Goal: Answer question/provide support: Answer question/provide support

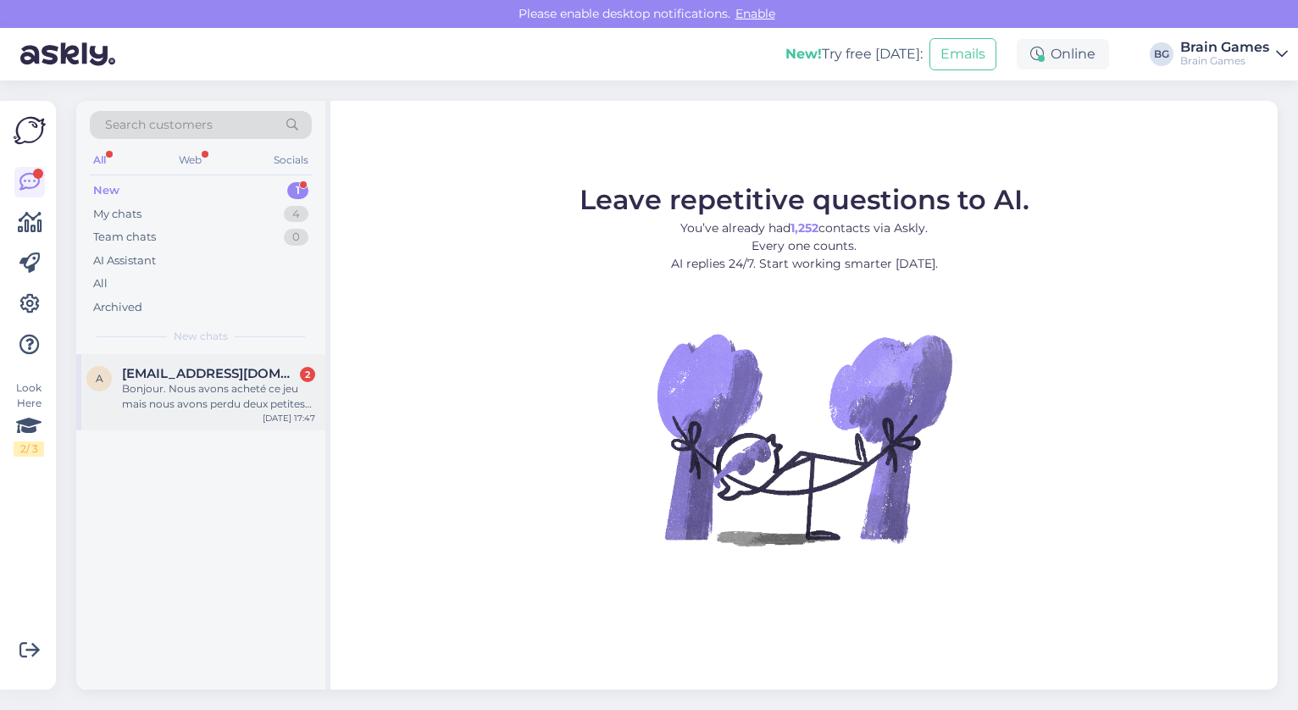
click at [242, 403] on div "Bonjour. Nous avons acheté ce jeu mais nous avons perdu deux petites pièces: la…" at bounding box center [218, 396] width 193 height 31
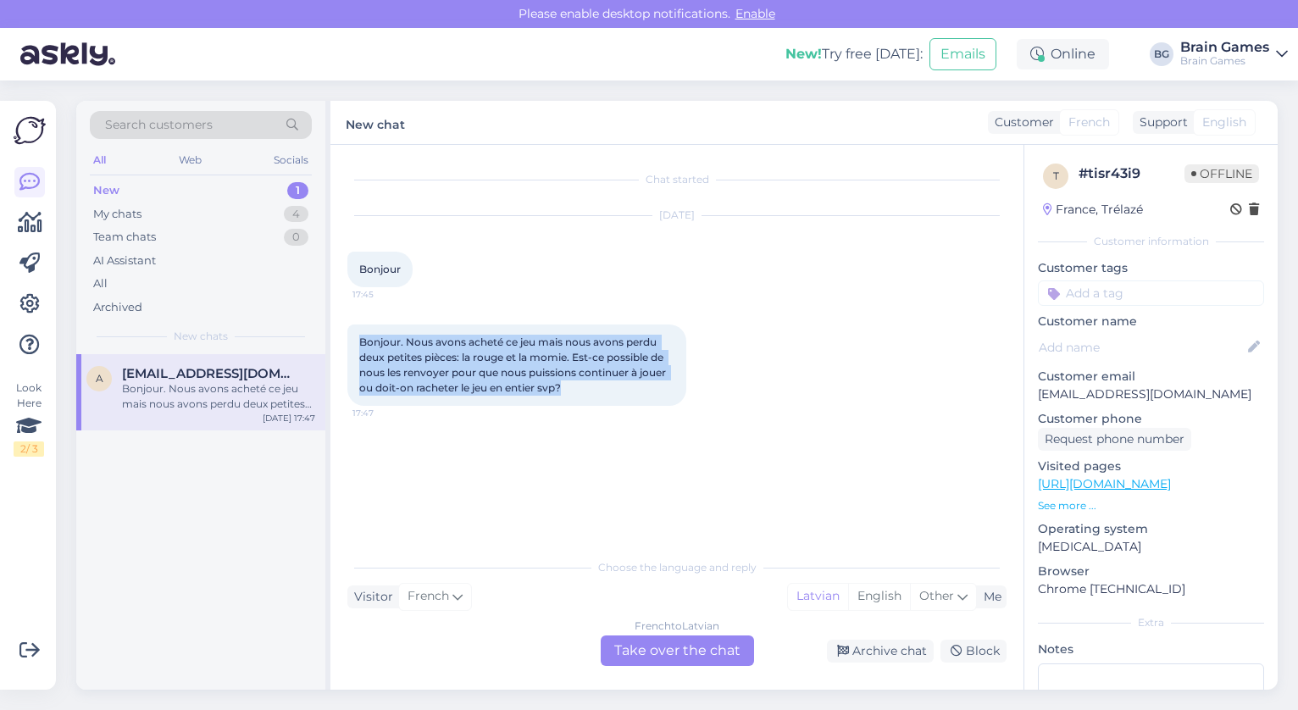
drag, startPoint x: 574, startPoint y: 392, endPoint x: 343, endPoint y: 327, distance: 239.4
click at [343, 327] on div "Chat started Oct 1 2025 Bonjour 17:45 Bonjour. Nous avons acheté ce jeu mais no…" at bounding box center [677, 417] width 693 height 545
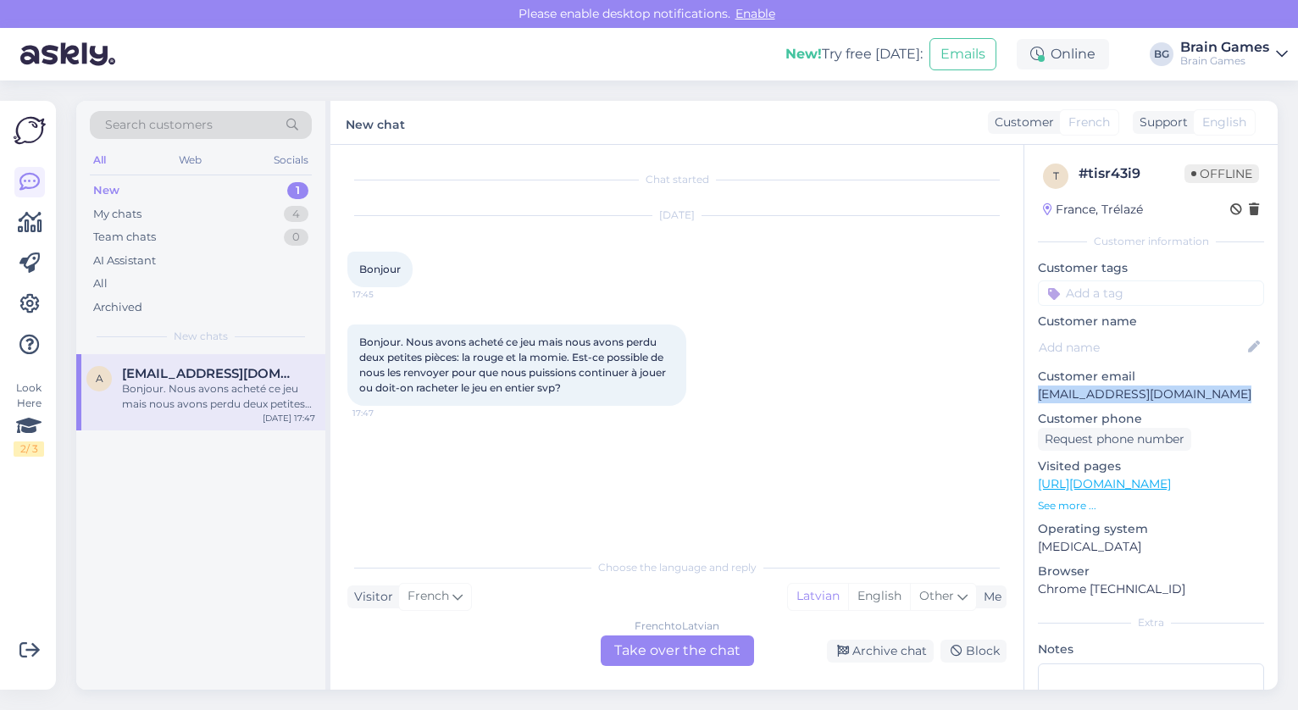
drag, startPoint x: 1210, startPoint y: 392, endPoint x: 1029, endPoint y: 394, distance: 181.4
click at [1029, 394] on div "t # tisr43i9 Offline France, Trélazé Customer information Customer tags Custome…" at bounding box center [1151, 493] width 253 height 697
copy p "astridbrossellier@hotmail.fr"
click at [1072, 507] on p "See more ..." at bounding box center [1151, 505] width 226 height 15
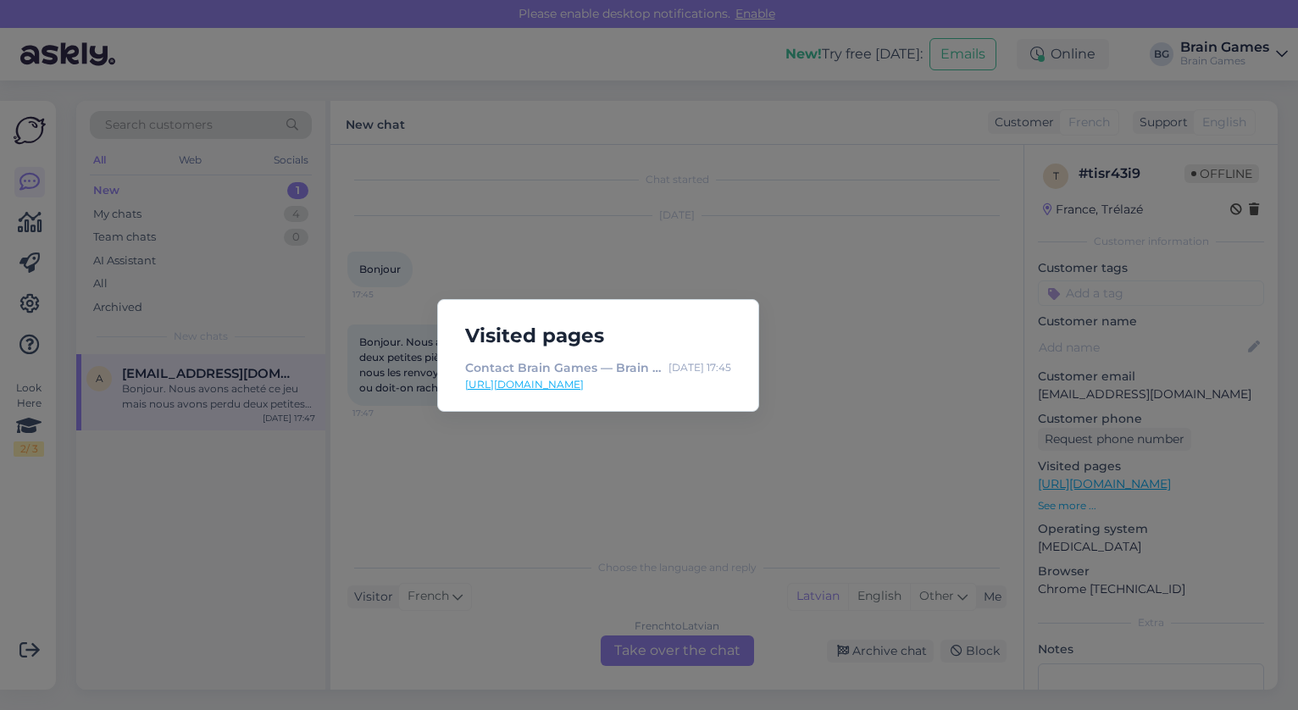
click at [916, 442] on div "Visited pages Contact Brain Games — Brain Games LV Oct 1 17:45 https://www.brai…" at bounding box center [649, 355] width 1298 height 710
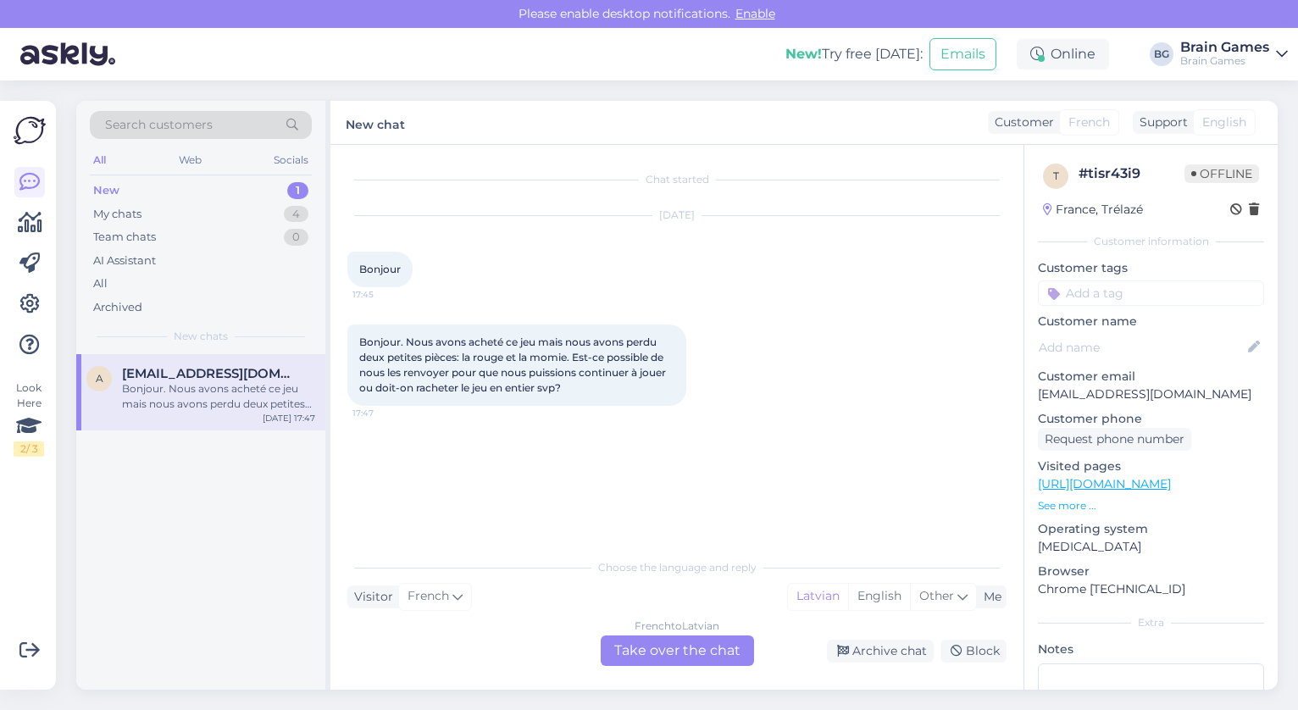
click at [736, 656] on div "French to Latvian Take over the chat" at bounding box center [677, 651] width 153 height 31
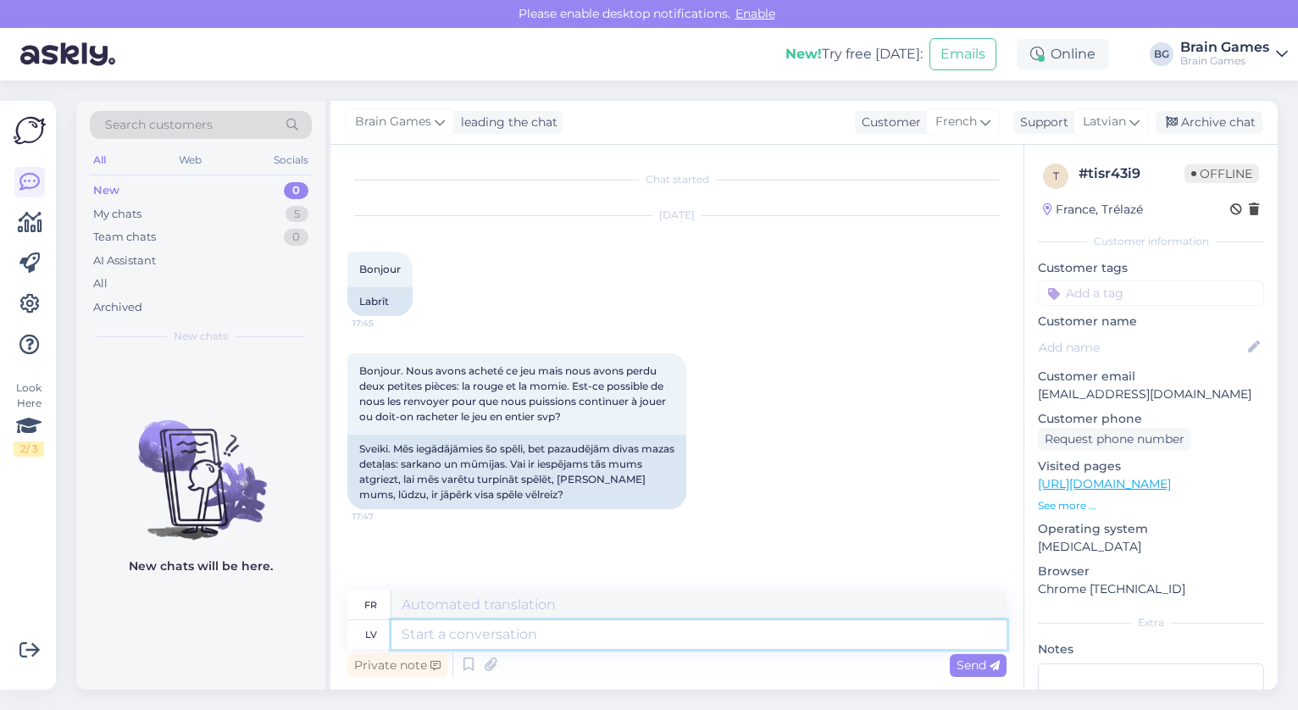
click at [667, 636] on textarea at bounding box center [699, 634] width 615 height 29
type textarea "Hello!"
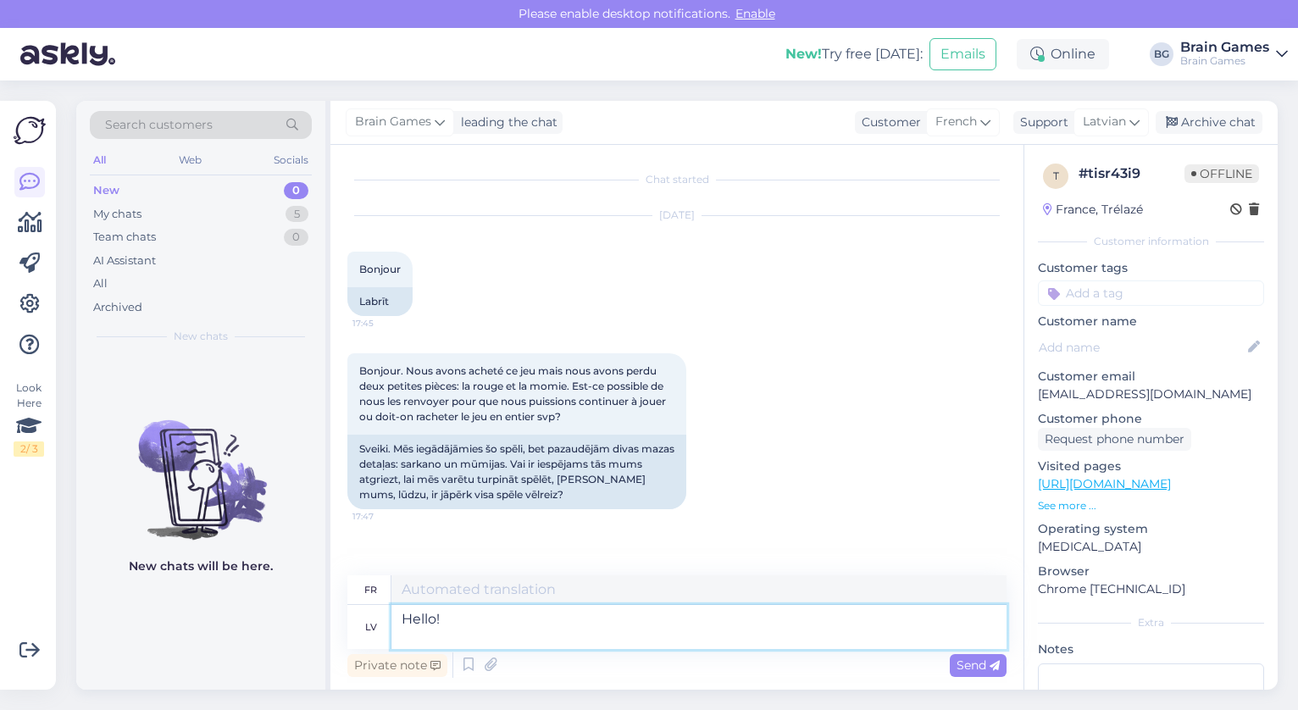
type textarea "Bonjour!"
type textarea "H"
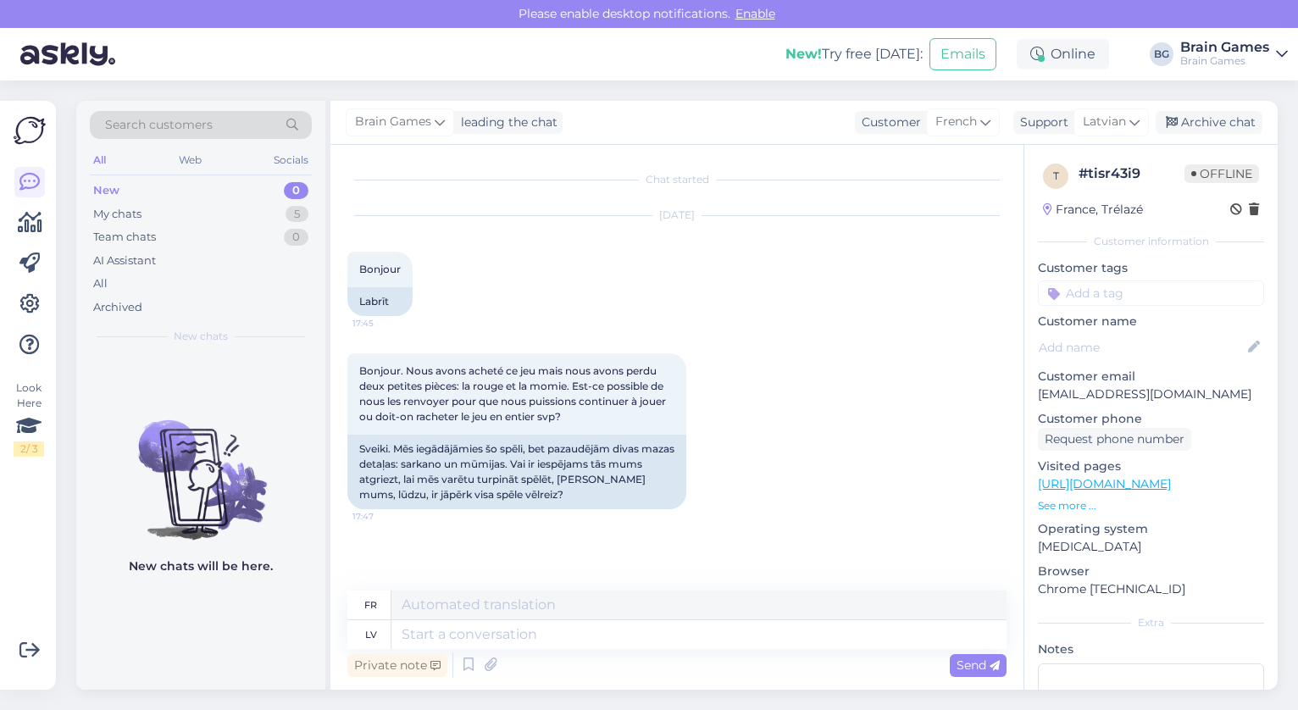
click at [196, 192] on div "New 0" at bounding box center [201, 191] width 222 height 24
click at [195, 211] on div "My chats 5" at bounding box center [201, 215] width 222 height 24
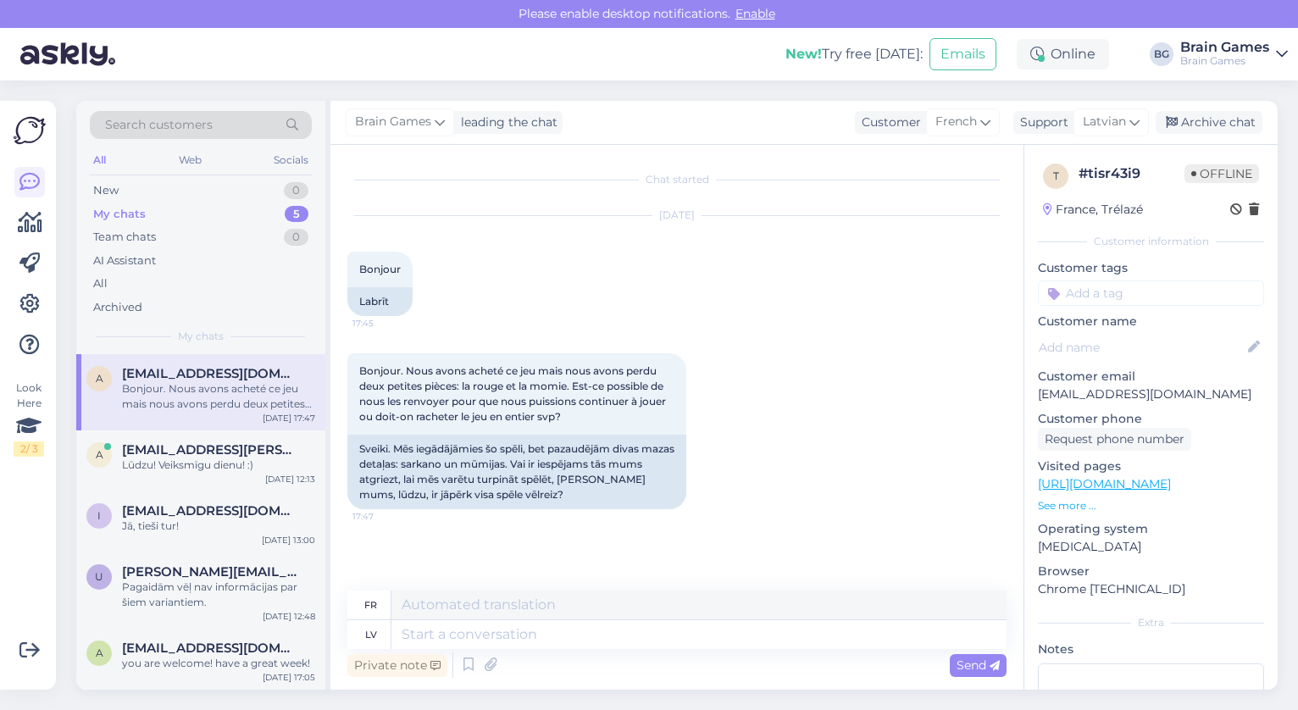
click at [215, 381] on div "Bonjour. Nous avons acheté ce jeu mais nous avons perdu deux petites pièces: la…" at bounding box center [218, 396] width 193 height 31
click at [374, 636] on div "lv" at bounding box center [371, 634] width 12 height 29
click at [1115, 126] on span "Latvian" at bounding box center [1104, 122] width 43 height 19
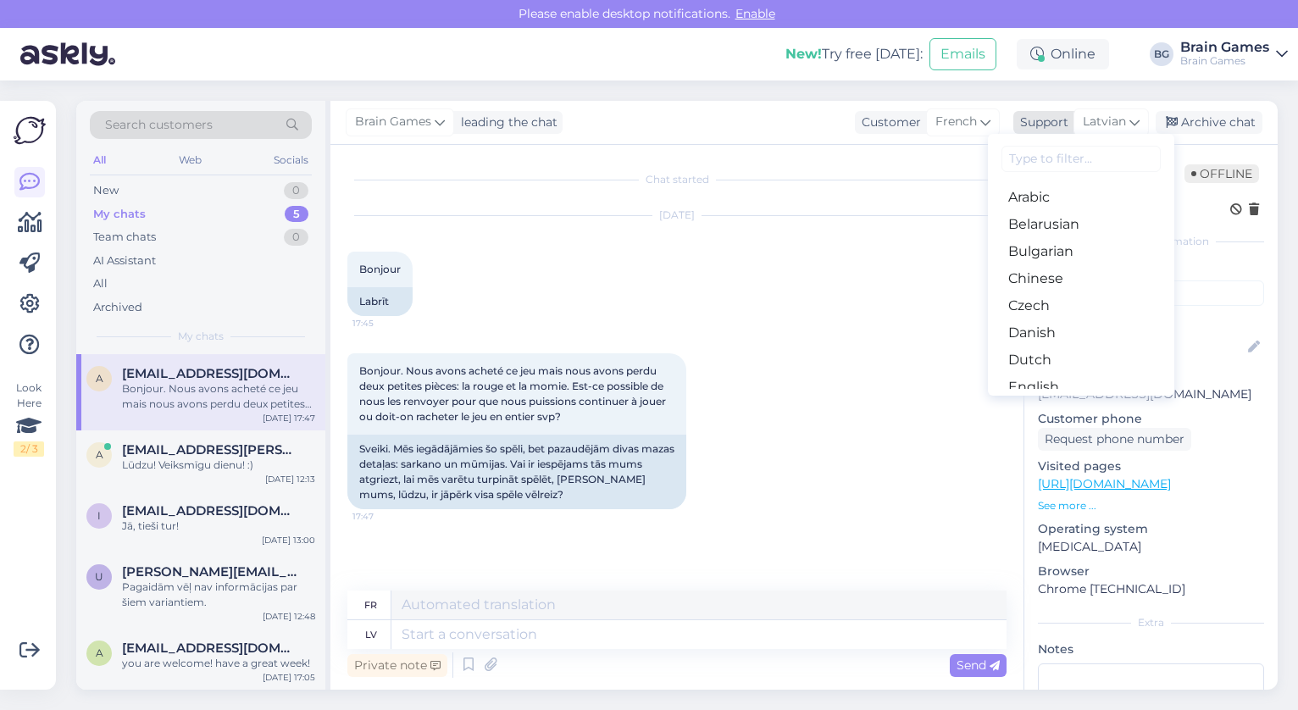
click at [1115, 123] on span "Latvian" at bounding box center [1104, 122] width 43 height 19
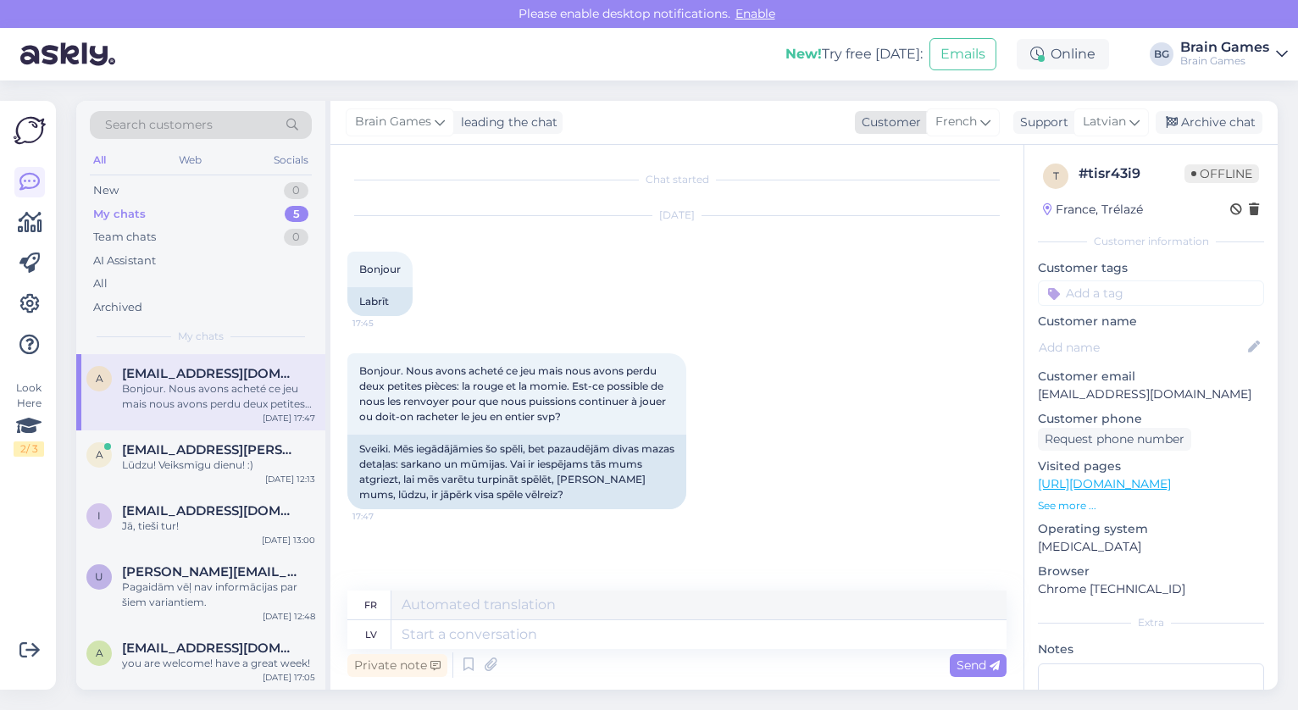
click at [964, 126] on span "French" at bounding box center [957, 122] width 42 height 19
drag, startPoint x: 965, startPoint y: 125, endPoint x: 976, endPoint y: 125, distance: 11.1
click at [965, 125] on span "French" at bounding box center [957, 122] width 42 height 19
click at [1119, 125] on span "Latvian" at bounding box center [1104, 122] width 43 height 19
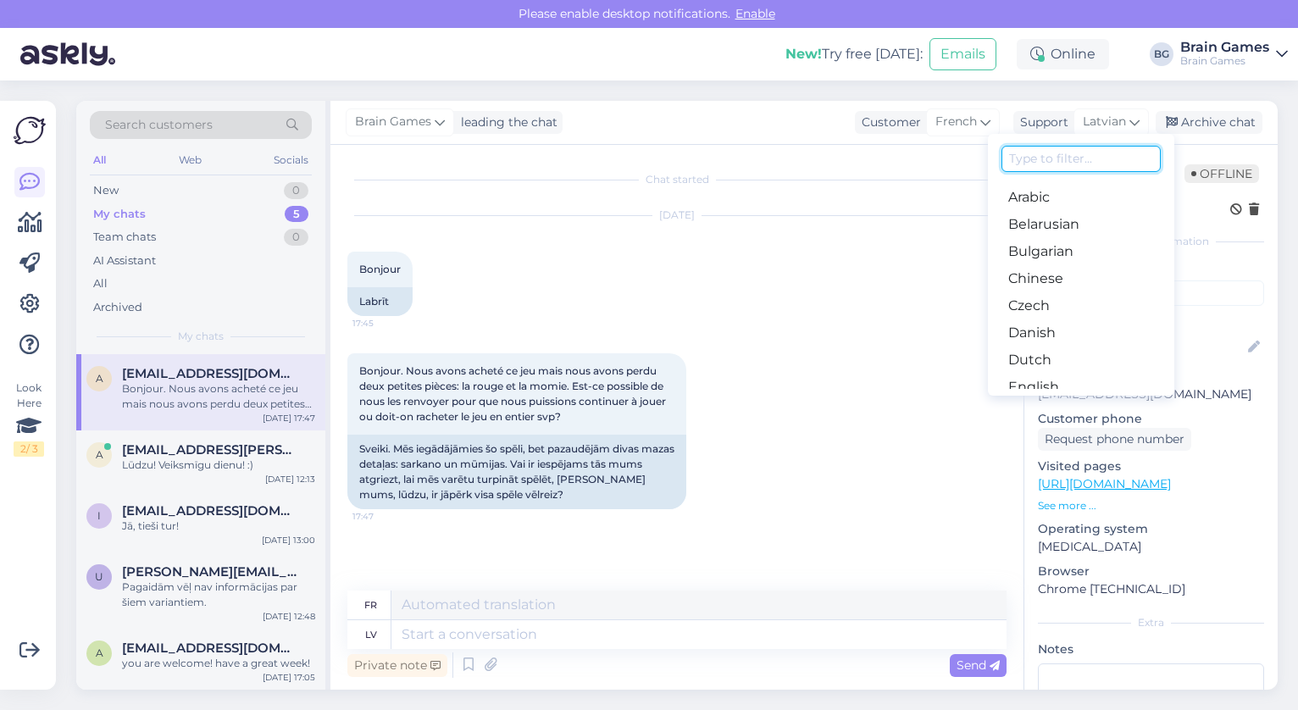
click at [1104, 146] on input at bounding box center [1081, 159] width 159 height 26
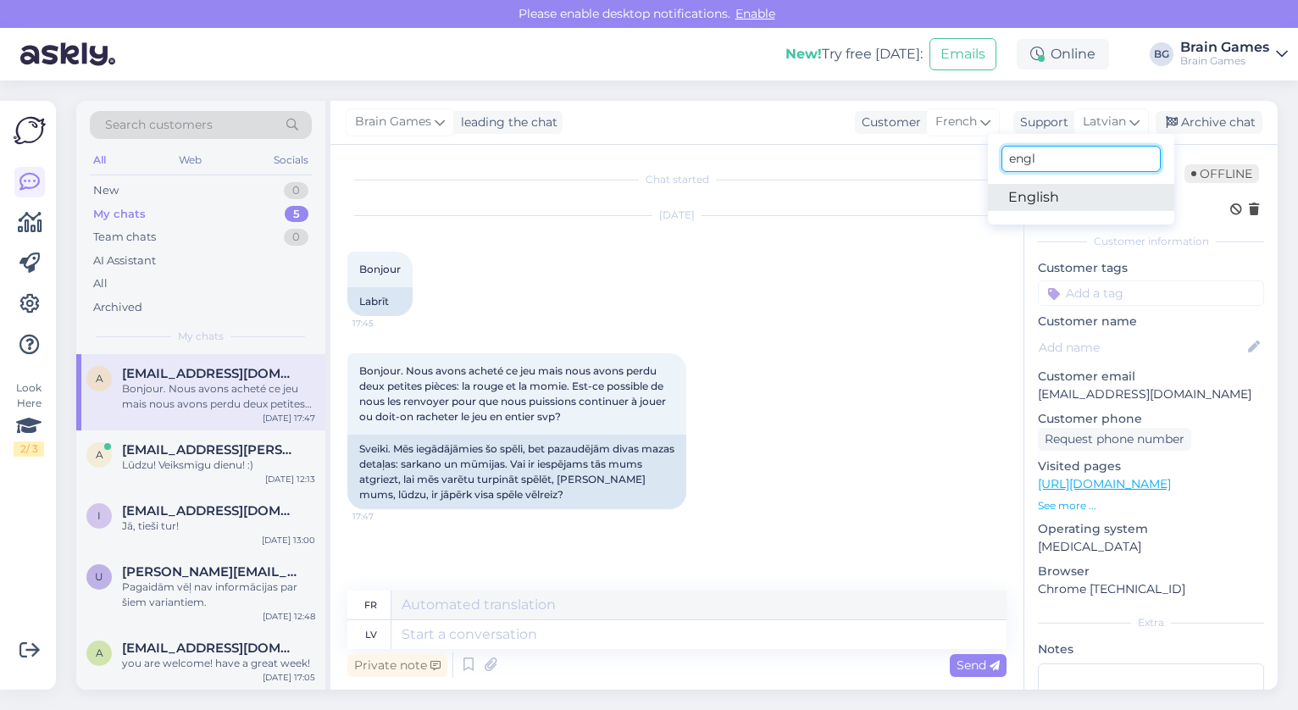
type input "engl"
click at [1056, 203] on link "English" at bounding box center [1081, 197] width 186 height 27
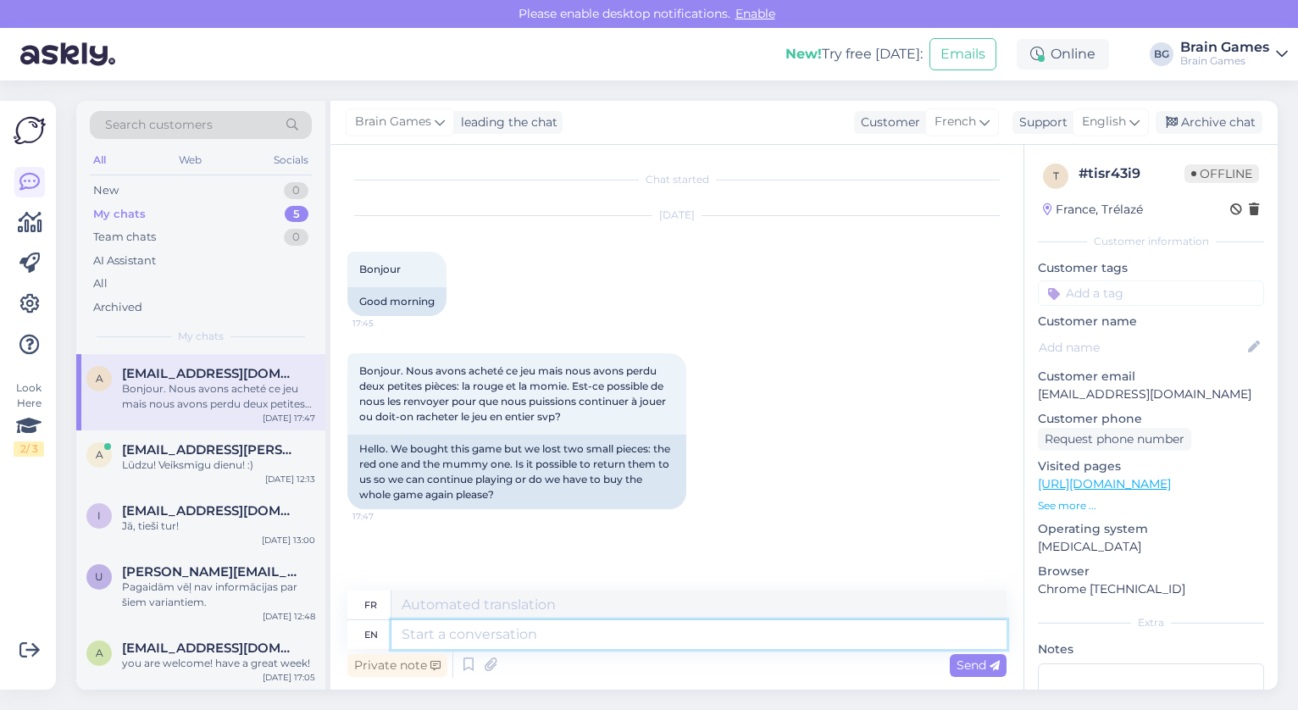
click at [687, 633] on textarea at bounding box center [699, 634] width 615 height 29
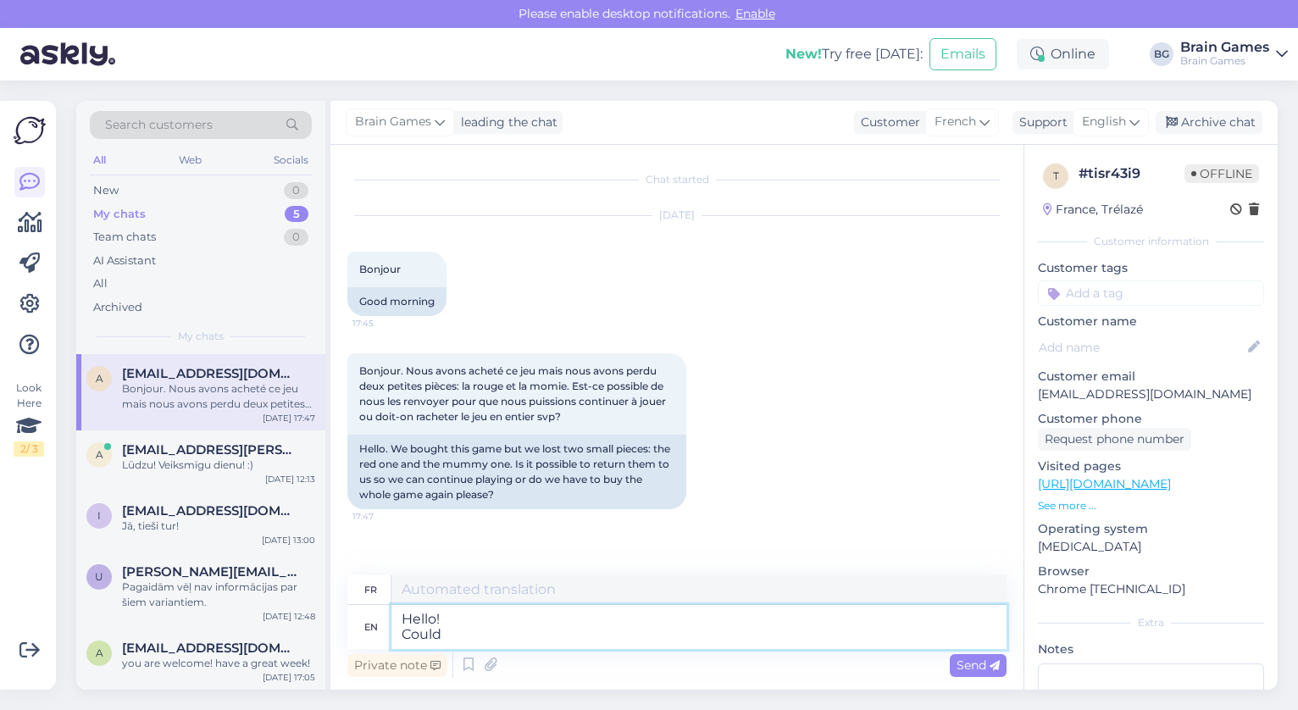
type textarea "Hello! Could"
type textarea "Bonjour! Pourrait"
type textarea "Hello! Could you p"
type textarea "Bonjour! Pourriez-vous"
type textarea "Hello! Could you please t"
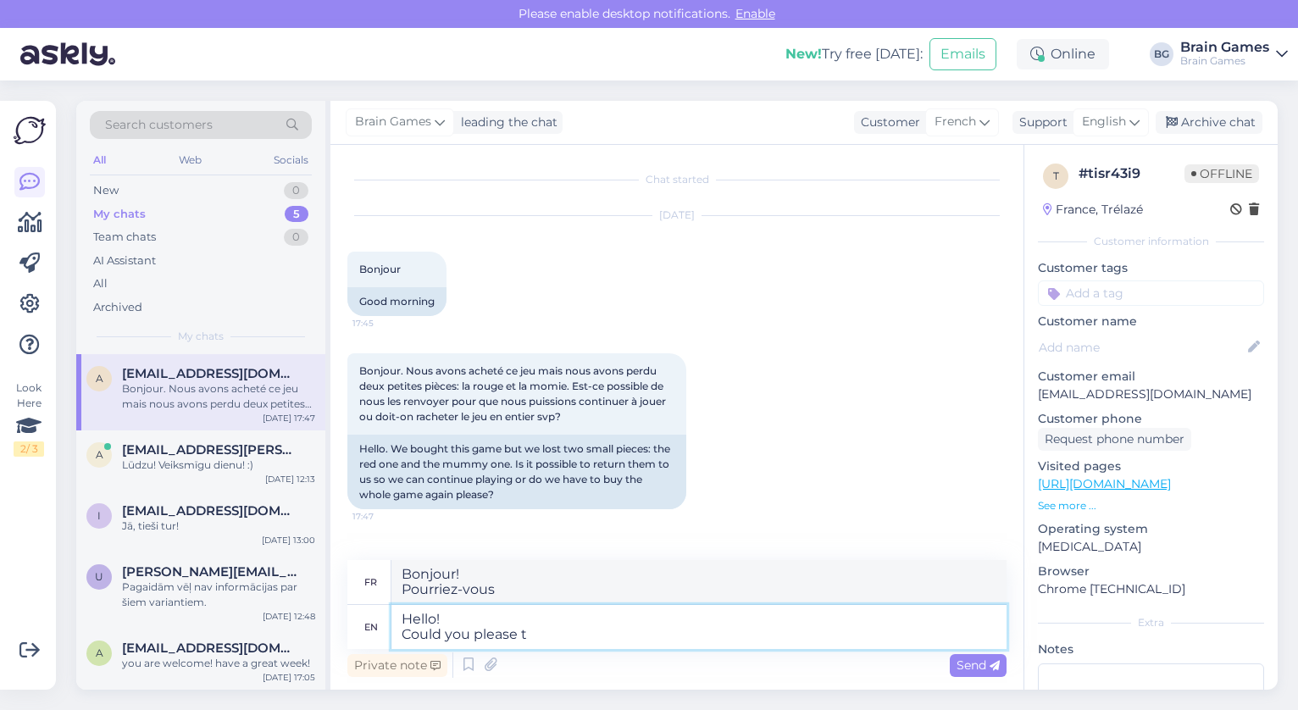
type textarea "Bonjour! Pourriez-vous s'il vous plaît"
type textarea "Hello! Could you please send"
type textarea "Bonjour! Pourriez-vous s'il vous plaît envoyer"
type textarea "Hello! Could you please send me yo"
type textarea "Bonjour! Pourriez-vous s'il vous plaît m'envoyer"
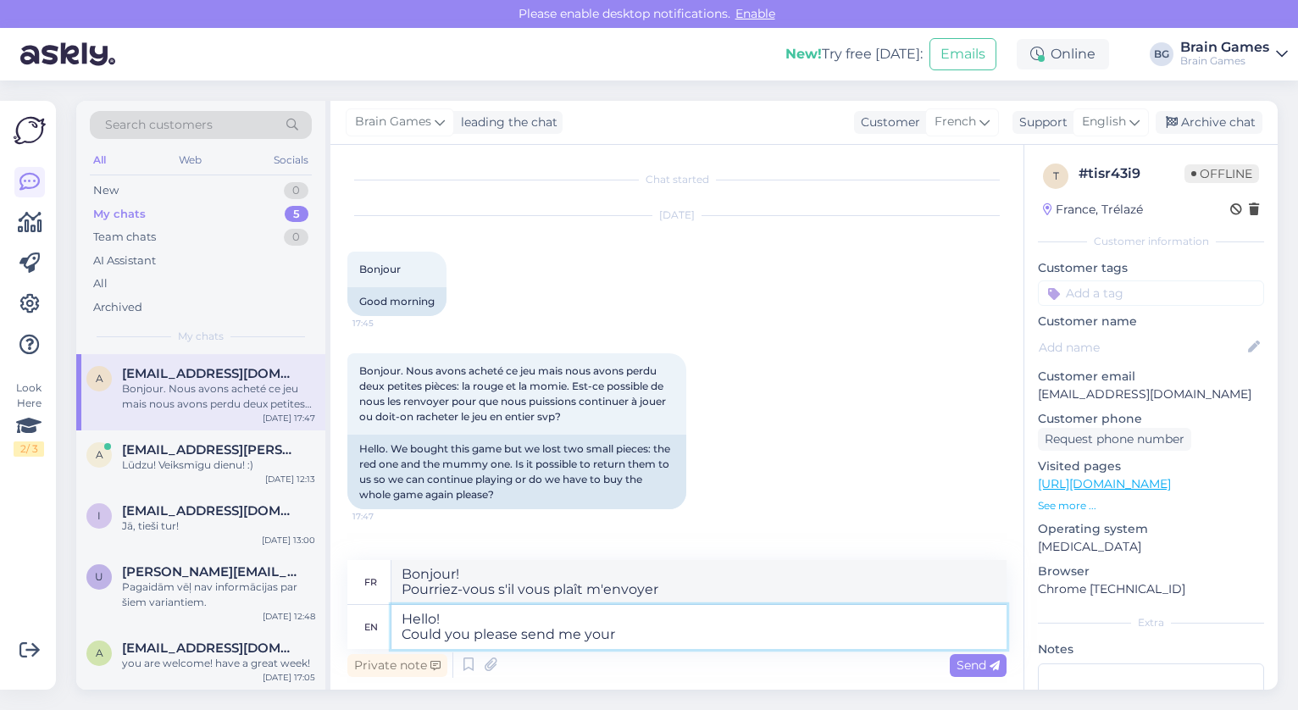
type textarea "Hello! Could you please send me your o"
type textarea "Bonjour! Pourriez-vous s'il vous plaît m'envoyer votre"
type textarea "Hello! Could you please send me your order n"
type textarea "Bonjour! Pourriez-vous s'il vous plaît m'envoyer votre commande"
type textarea "Hello! Could you please send me your order number"
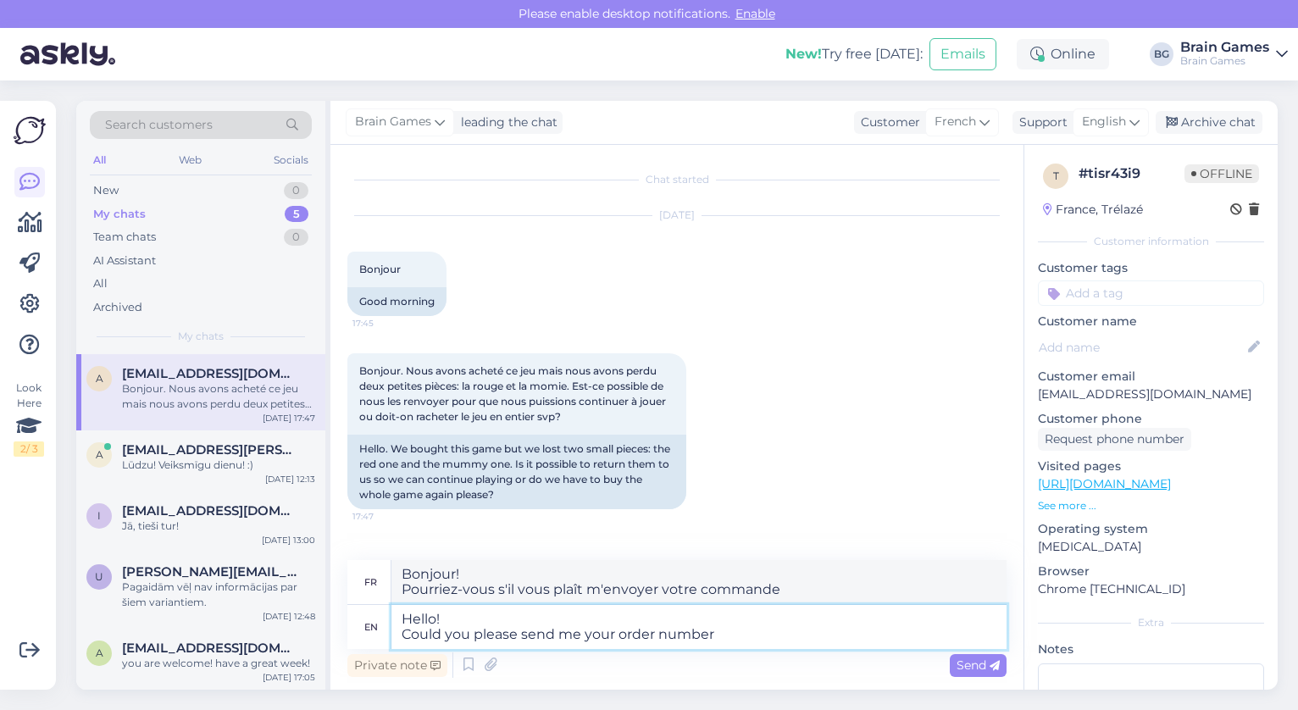
type textarea "Bonjour! Pourriez-vous s'il vous plaît m'envoyer votre numéro de commande"
type textarea "Hello! Could you please send me your order number?"
type textarea "Bonjour! Pourriez-vous s'il vous plaît m'envoyer votre numéro de commande ?"
type textarea "Hello! Could you please send me your order number?"
click at [974, 663] on span "Send" at bounding box center [978, 665] width 43 height 15
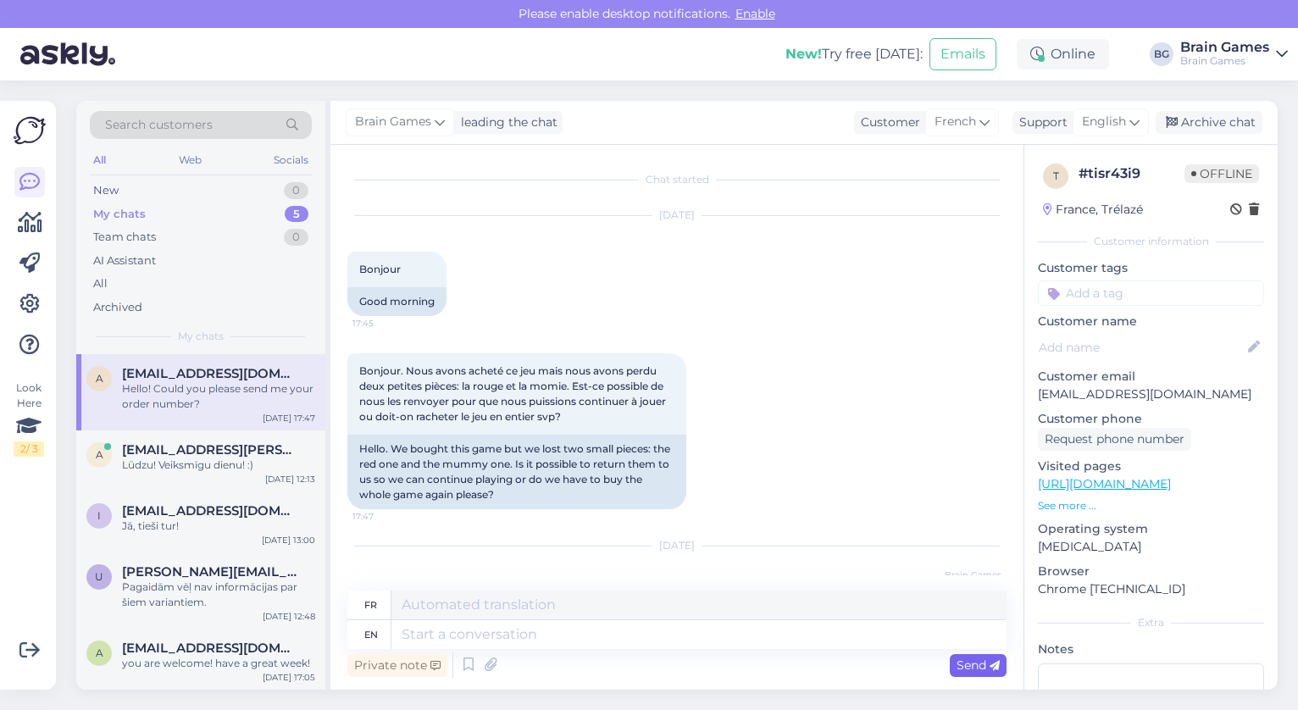
scroll to position [136, 0]
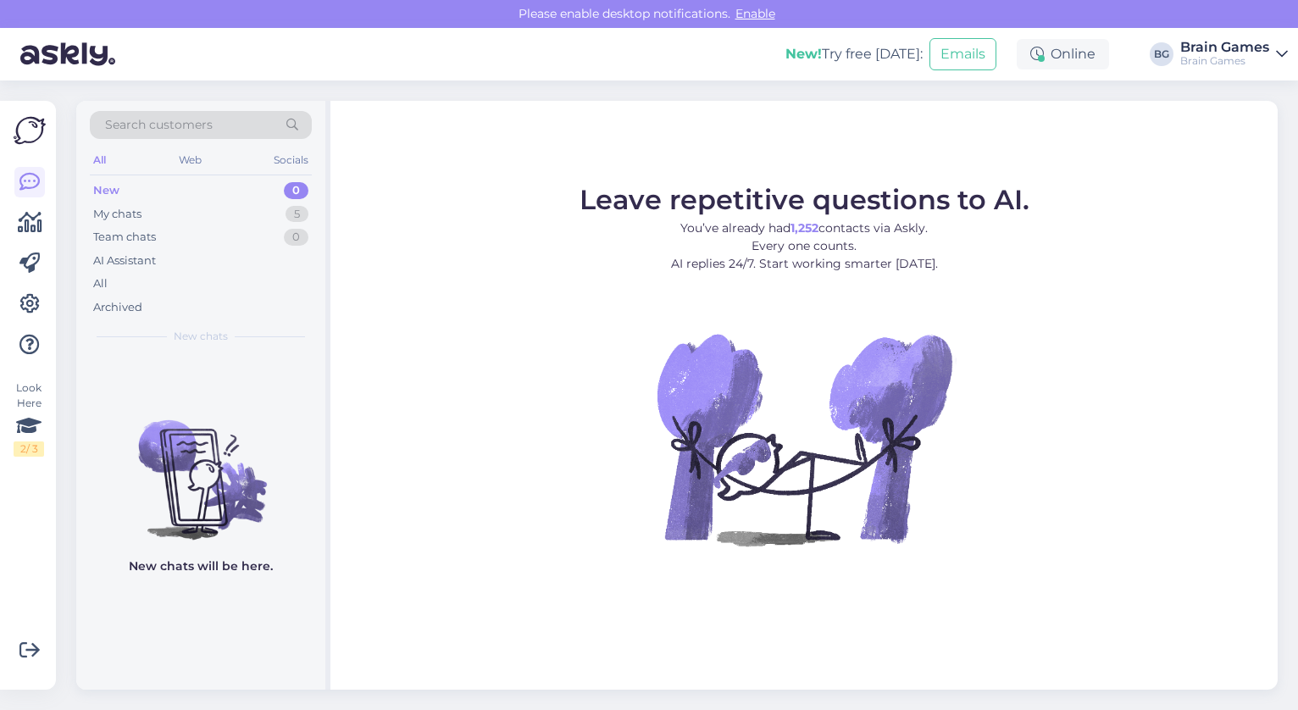
click at [1234, 58] on div "Brain Games" at bounding box center [1225, 61] width 89 height 14
click at [1232, 55] on div "Brain Games" at bounding box center [1225, 61] width 89 height 14
click at [31, 352] on icon at bounding box center [29, 345] width 20 height 20
